Goal: Task Accomplishment & Management: Use online tool/utility

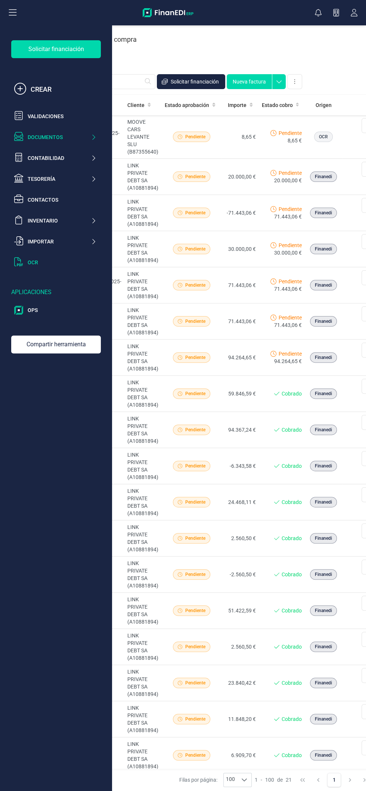
click at [63, 263] on div "OCR" at bounding box center [62, 262] width 69 height 7
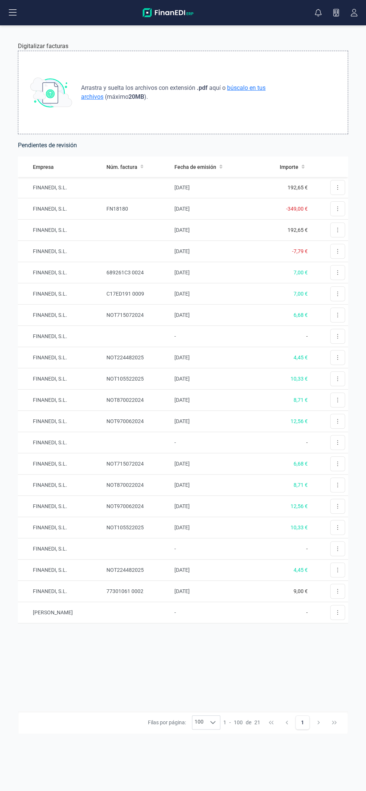
click at [265, 88] on span "búscalo en tus archivos" at bounding box center [173, 92] width 184 height 16
type input "C:\fakepath\invoice_8f6e15eb-840a-4bad-b41e-00529e42523f.pdf"
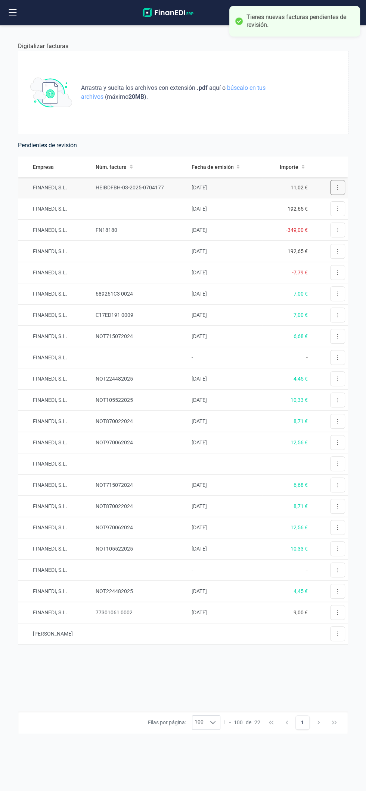
click at [338, 186] on icon at bounding box center [336, 188] width 1 height 6
click at [329, 204] on span "Revisar factura" at bounding box center [318, 205] width 35 height 7
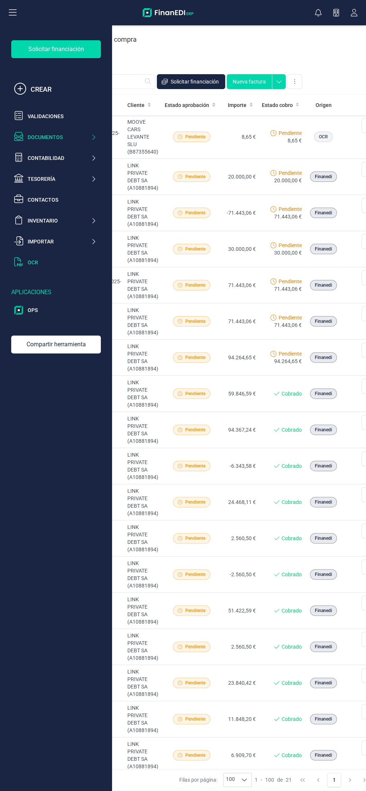
click at [64, 264] on div "OCR" at bounding box center [62, 262] width 69 height 7
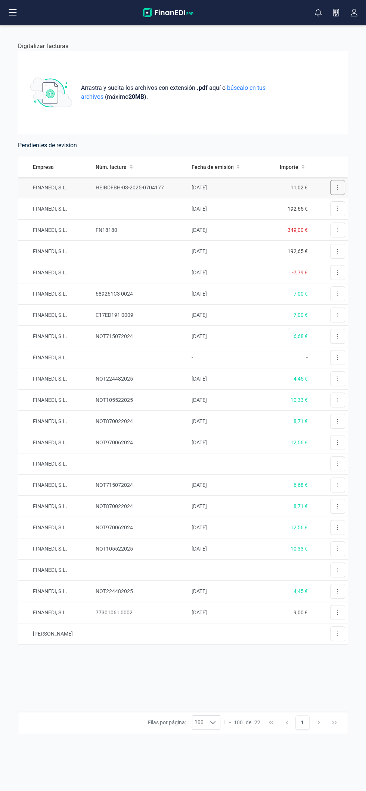
click at [339, 187] on button at bounding box center [337, 187] width 15 height 15
click at [328, 205] on span "Revisar factura" at bounding box center [318, 205] width 35 height 7
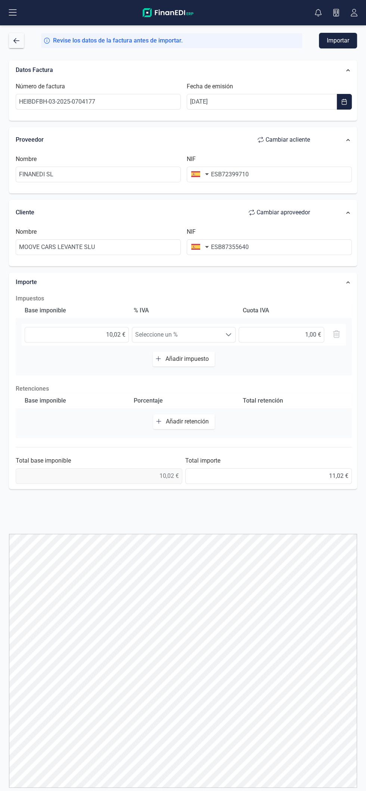
click at [216, 334] on span "Seleccione un %" at bounding box center [176, 334] width 89 height 15
click at [291, 365] on div "Base imponible % [PERSON_NAME] [PERSON_NAME] 10,02 € Seleccione un % Seleccione…" at bounding box center [184, 339] width 336 height 72
click at [222, 173] on input "ESB72399710" at bounding box center [268, 175] width 165 height 16
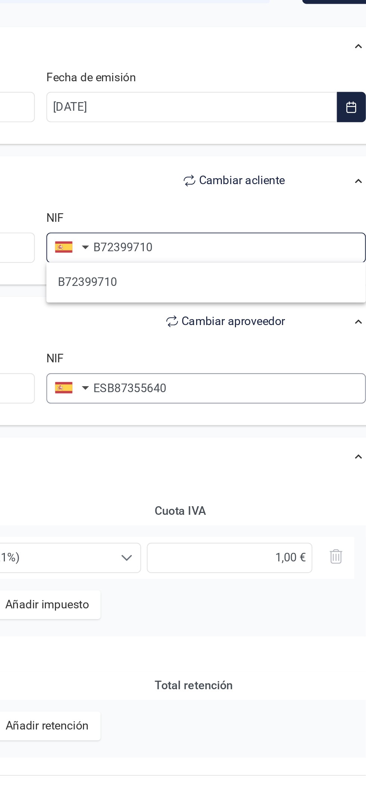
type input "B72399710"
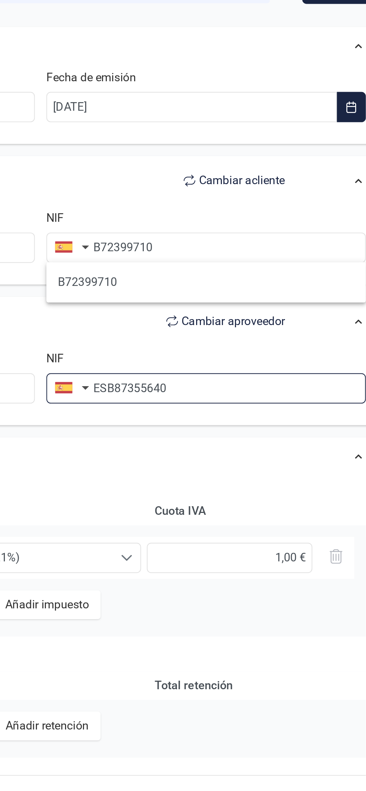
click at [219, 242] on input "ESB87355640" at bounding box center [268, 247] width 165 height 16
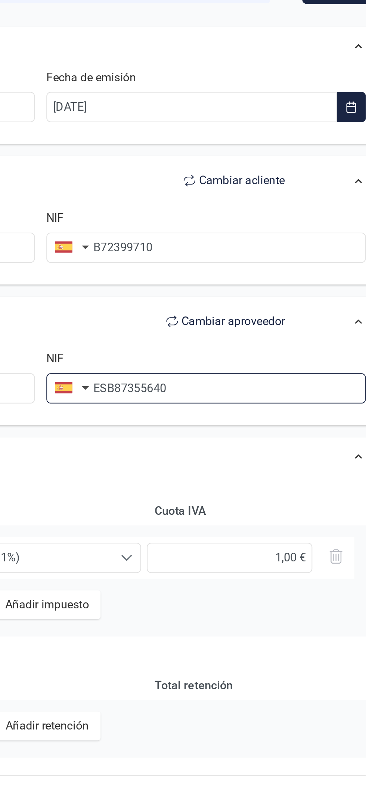
scroll to position [0, 0]
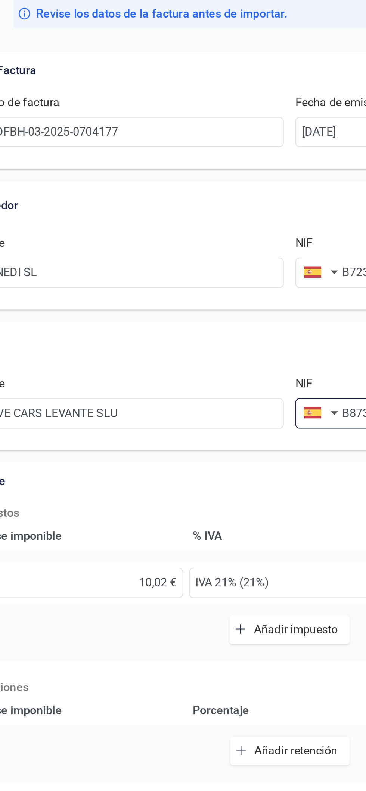
type input "B87355640"
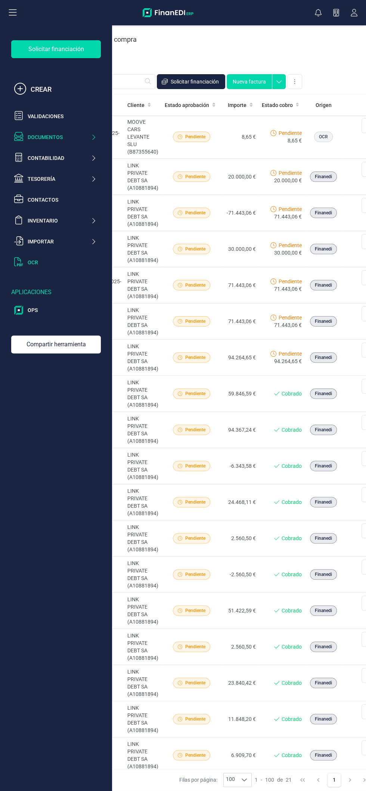
click at [59, 265] on div "OCR" at bounding box center [62, 262] width 69 height 7
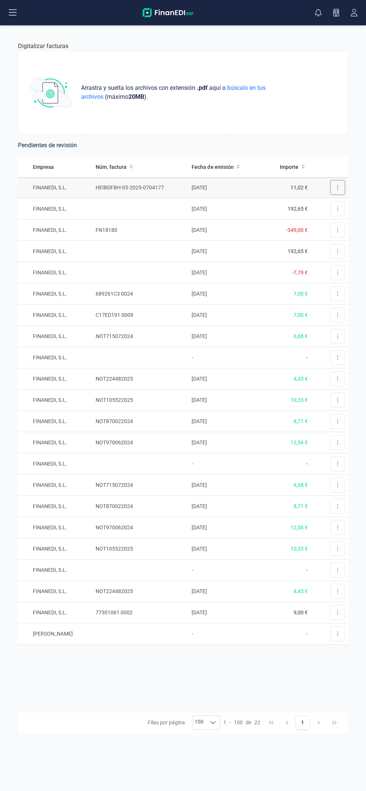
click at [337, 187] on icon at bounding box center [337, 187] width 1 height 4
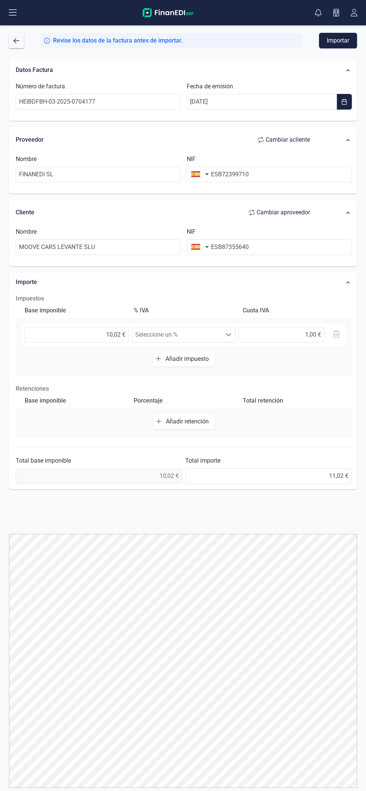
click at [301, 139] on span "Cambiar a cliente" at bounding box center [287, 139] width 44 height 9
type input "MOOVE CARS LEVANTE SLU"
type input "ESB87355640"
type input "FINANEDI SL"
type input "ESB72399710"
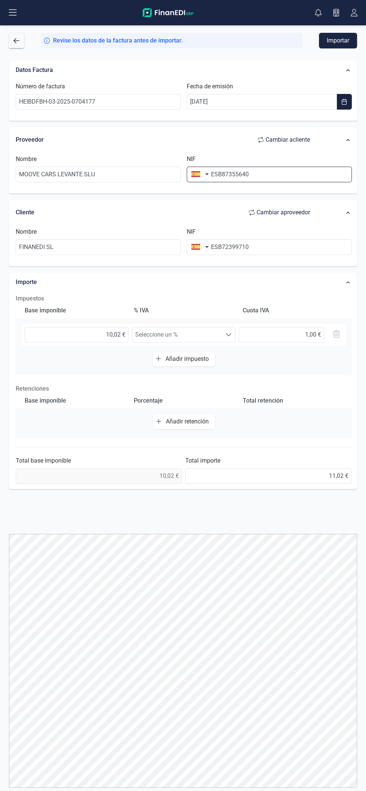
click at [222, 172] on input "ESB87355640" at bounding box center [268, 175] width 165 height 16
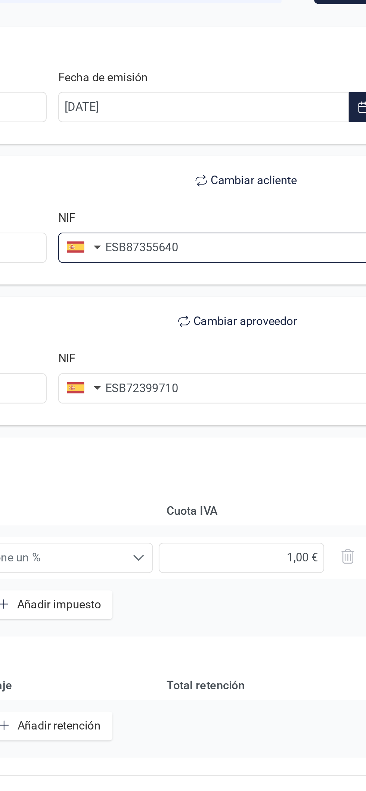
click at [221, 174] on input "ESB87355640" at bounding box center [268, 175] width 165 height 16
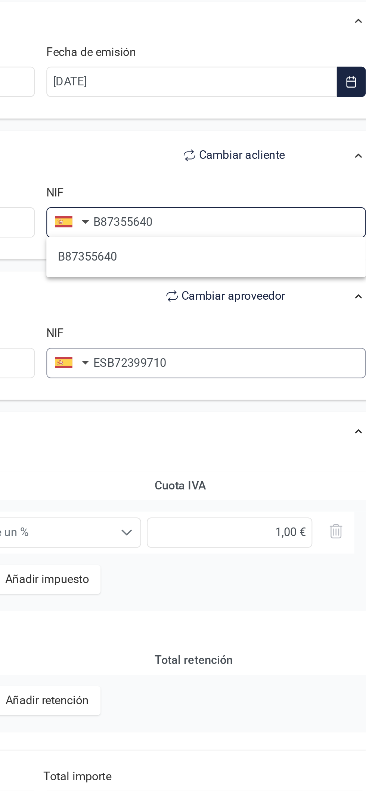
type input "B87355640"
click at [218, 244] on input "ESB72399710" at bounding box center [268, 247] width 165 height 16
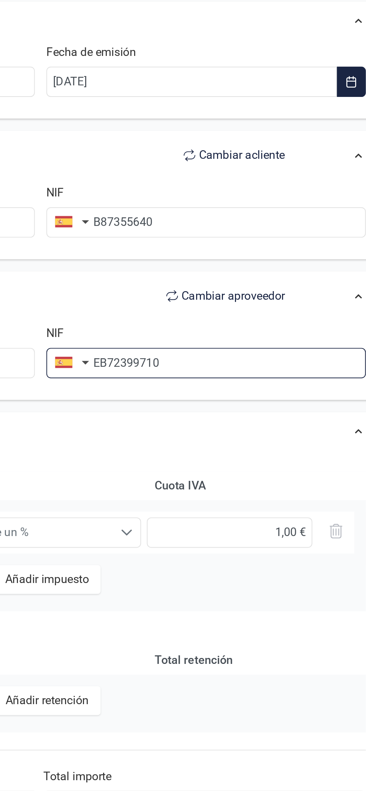
type input "B72399710"
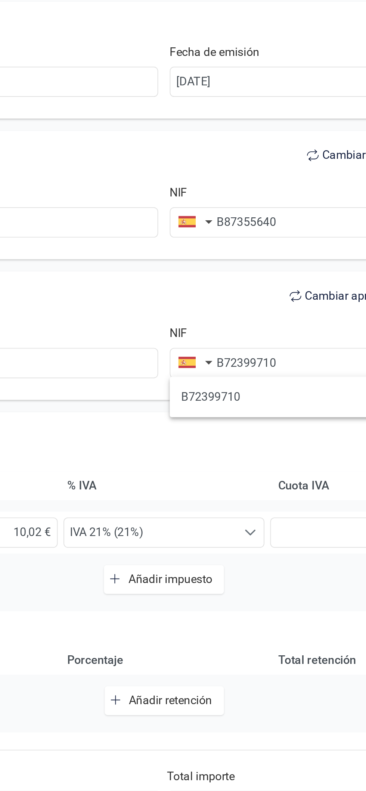
click at [169, 211] on div "Cliente Cambiar a proveedor" at bounding box center [166, 212] width 301 height 15
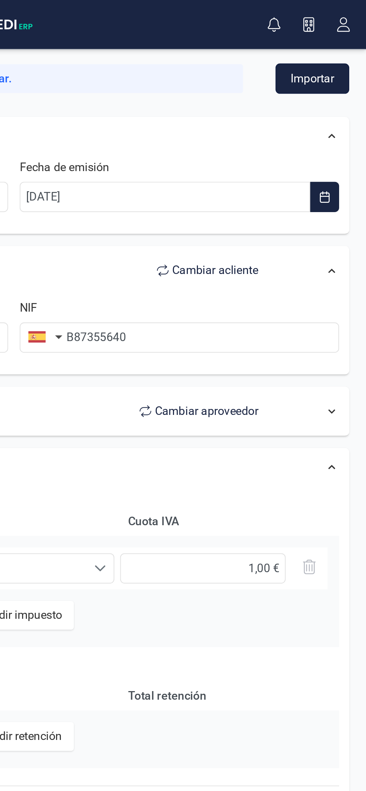
click at [343, 43] on button "Importar" at bounding box center [338, 41] width 38 height 16
